Goal: Entertainment & Leisure: Consume media (video, audio)

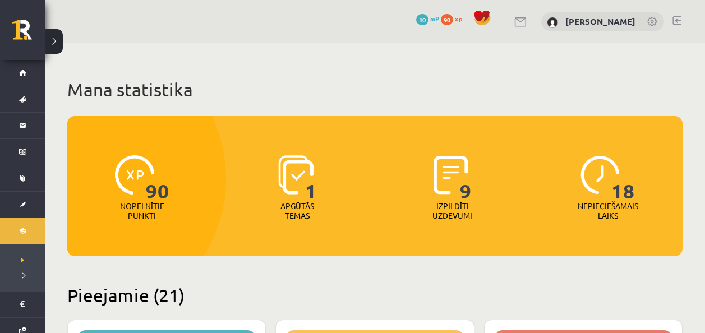
scroll to position [1675, 0]
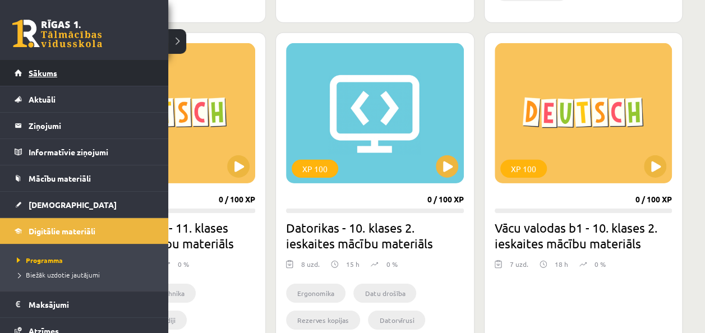
click at [34, 75] on span "Sākums" at bounding box center [43, 73] width 29 height 10
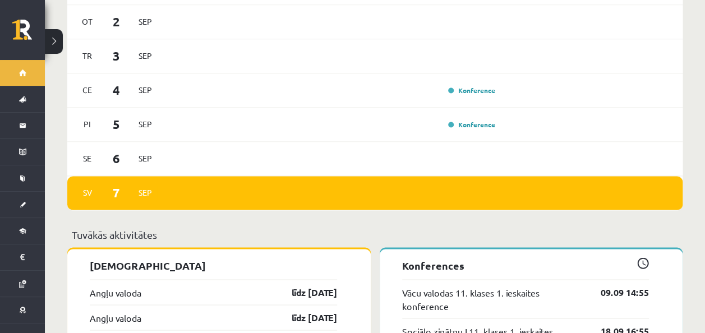
scroll to position [777, 0]
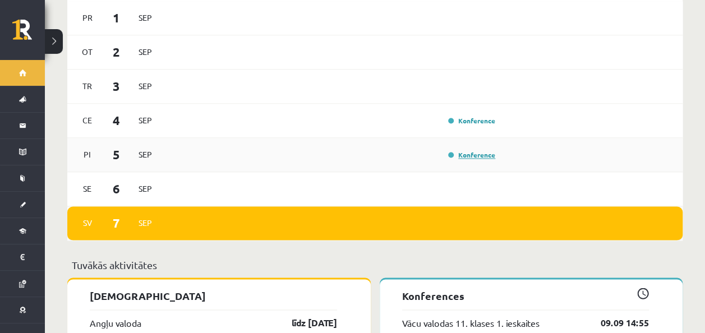
click at [476, 150] on link "Konference" at bounding box center [471, 154] width 47 height 9
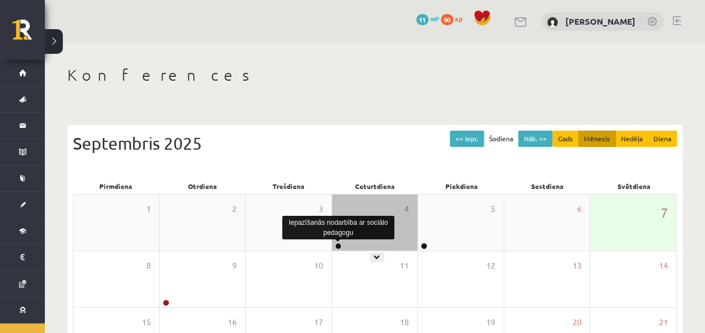
click at [338, 246] on link at bounding box center [338, 246] width 7 height 7
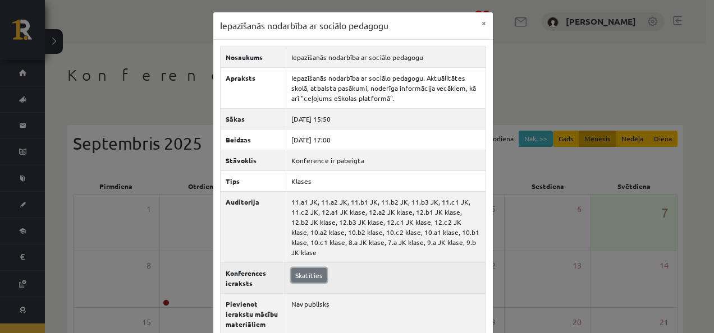
click at [294, 268] on link "Skatīties" at bounding box center [308, 275] width 35 height 15
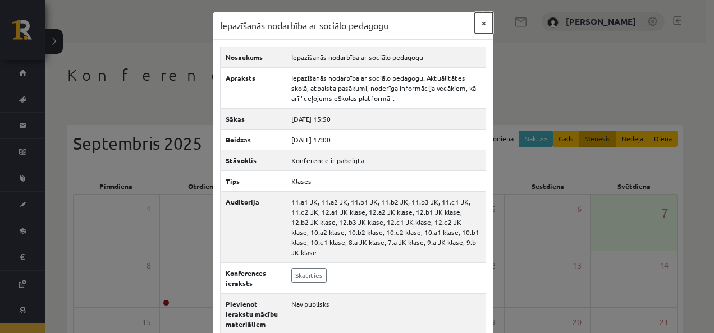
click at [478, 22] on button "×" at bounding box center [484, 22] width 18 height 21
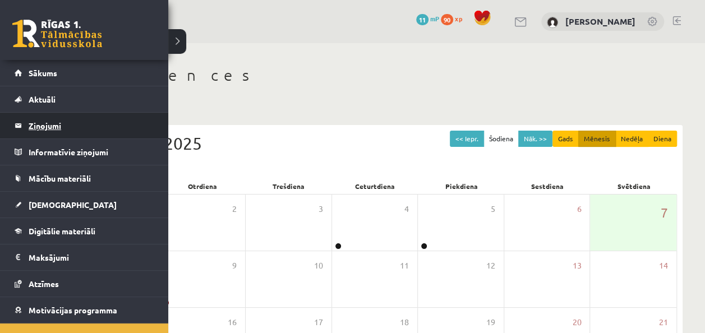
click at [42, 137] on legend "Ziņojumi 0" at bounding box center [92, 126] width 126 height 26
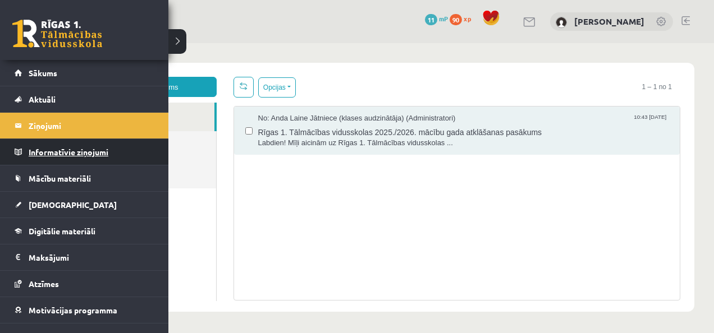
click at [42, 148] on legend "Informatīvie ziņojumi 0" at bounding box center [92, 152] width 126 height 26
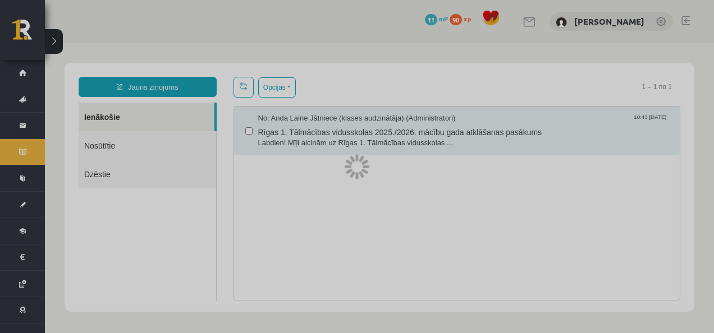
click at [42, 148] on div at bounding box center [357, 166] width 714 height 333
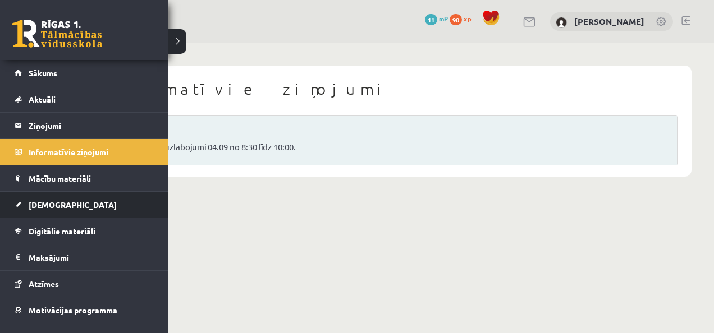
click at [48, 209] on link "[DEMOGRAPHIC_DATA]" at bounding box center [85, 205] width 140 height 26
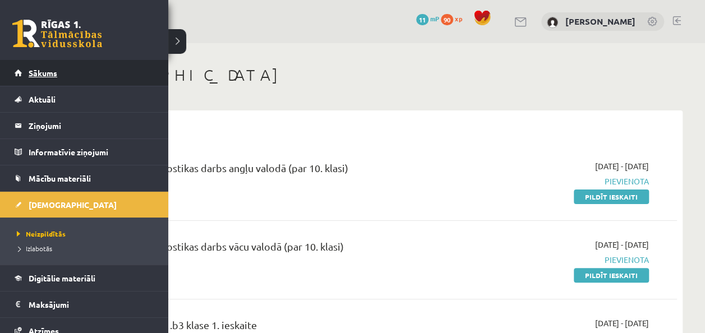
click at [47, 74] on span "Sākums" at bounding box center [43, 73] width 29 height 10
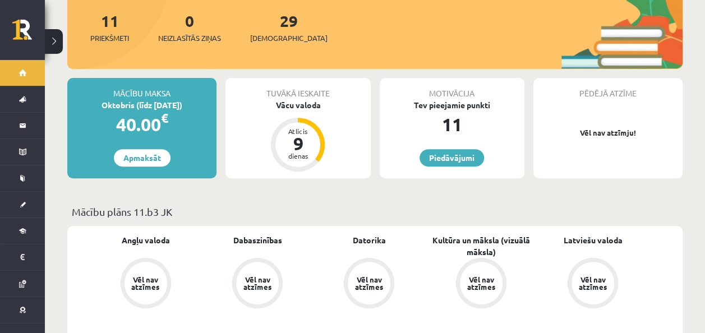
scroll to position [150, 0]
